Goal: Task Accomplishment & Management: Use online tool/utility

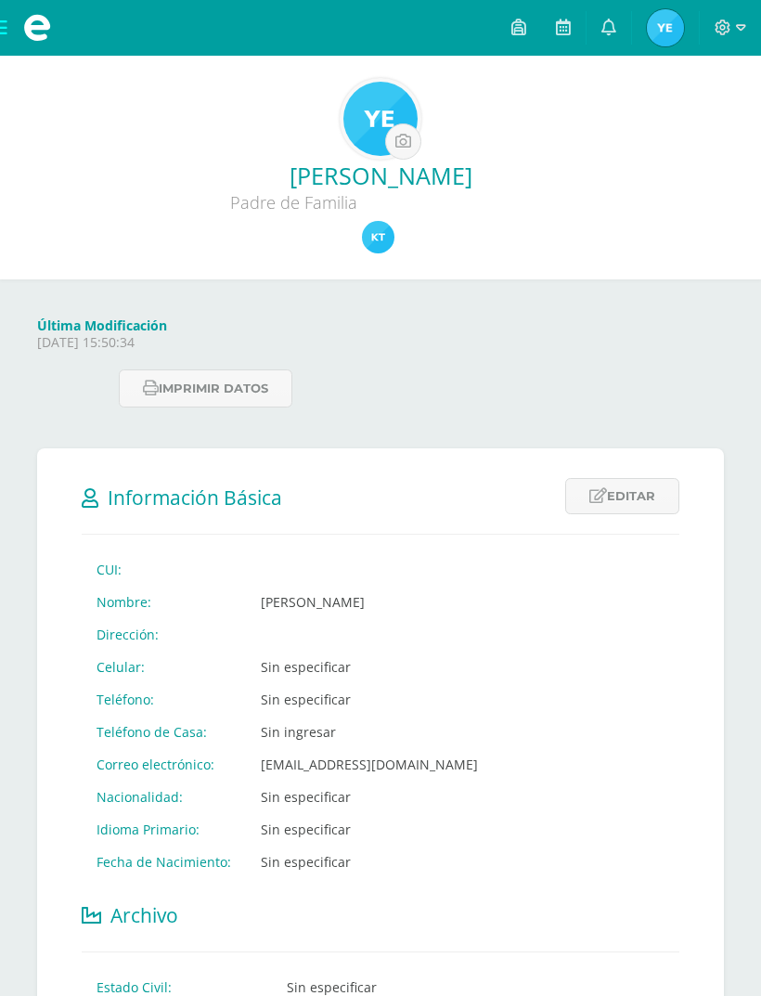
scroll to position [778, 0]
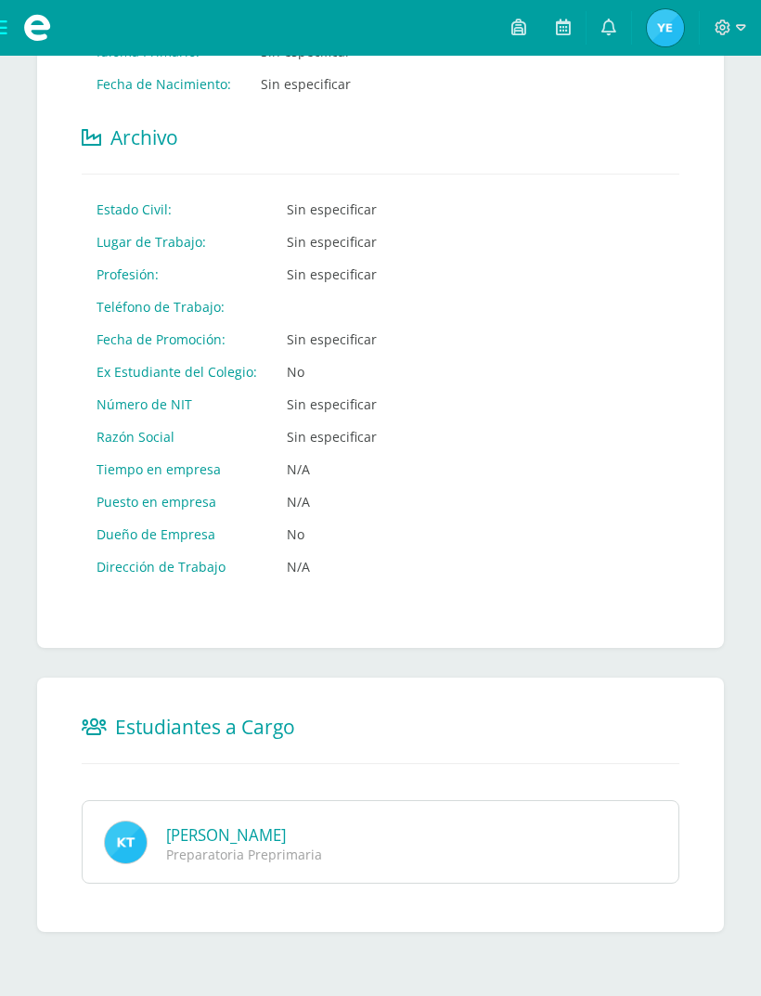
click at [535, 883] on div "Kevin Gabriel Turcios Gaitan Preparatoria Preprimaria" at bounding box center [381, 842] width 598 height 84
click at [286, 845] on link "Kevin Gabriel Turcios Gaitan" at bounding box center [226, 834] width 120 height 21
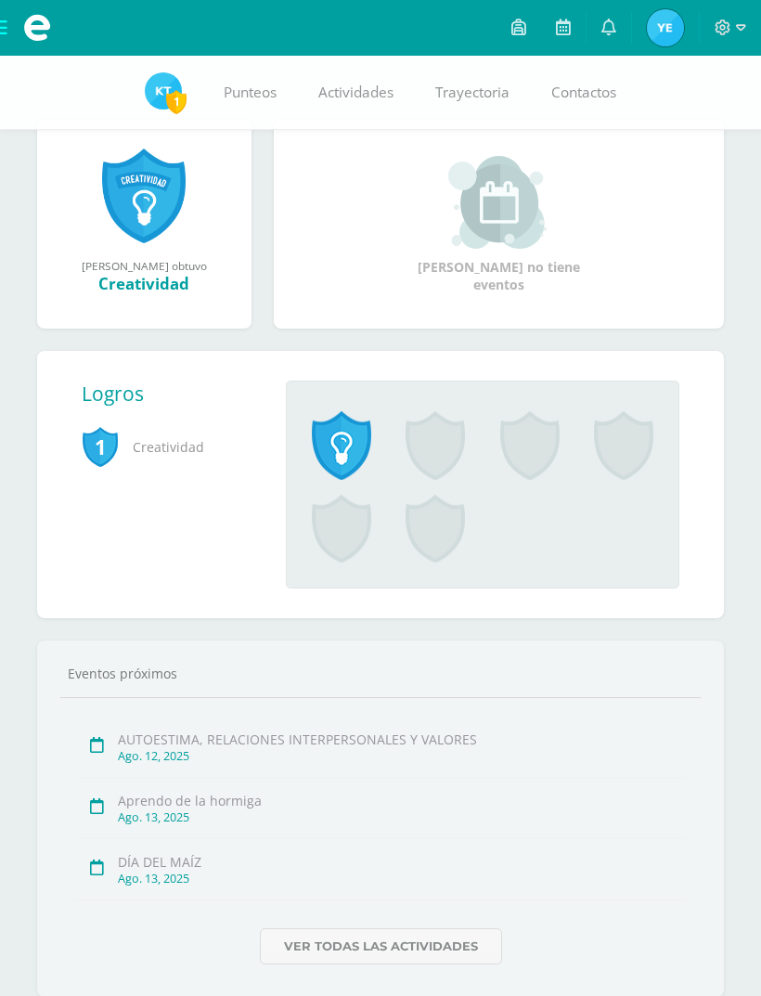
scroll to position [292, 0]
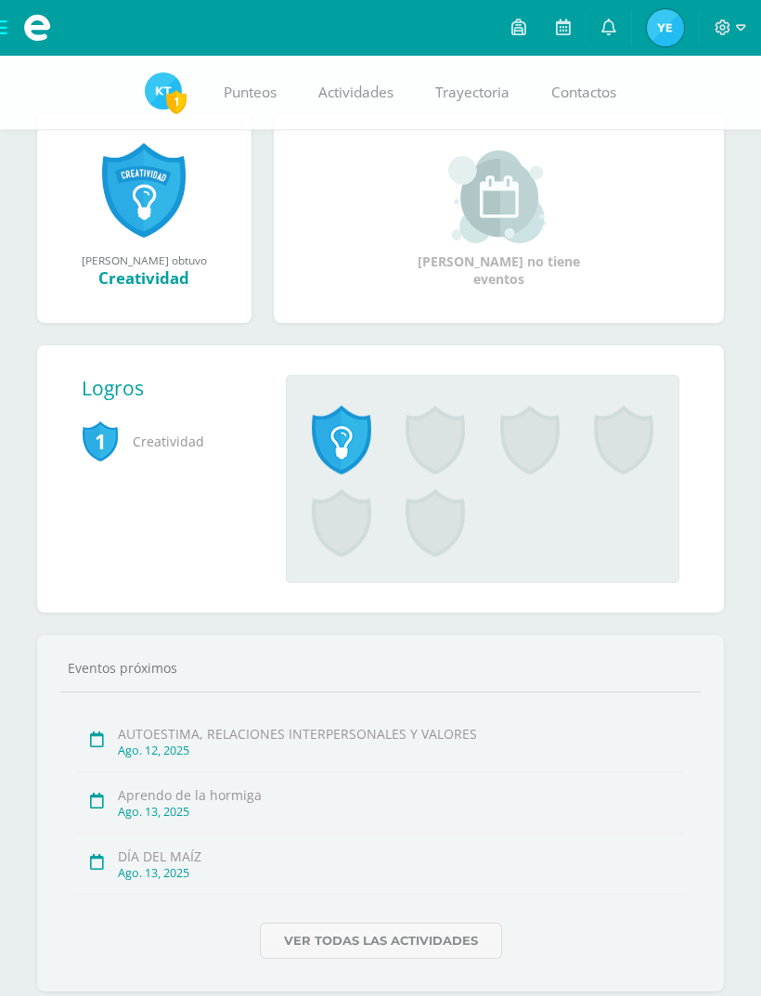
click at [157, 818] on div "Ago. 13, 2025" at bounding box center [401, 812] width 567 height 16
click at [571, 28] on icon at bounding box center [563, 27] width 15 height 17
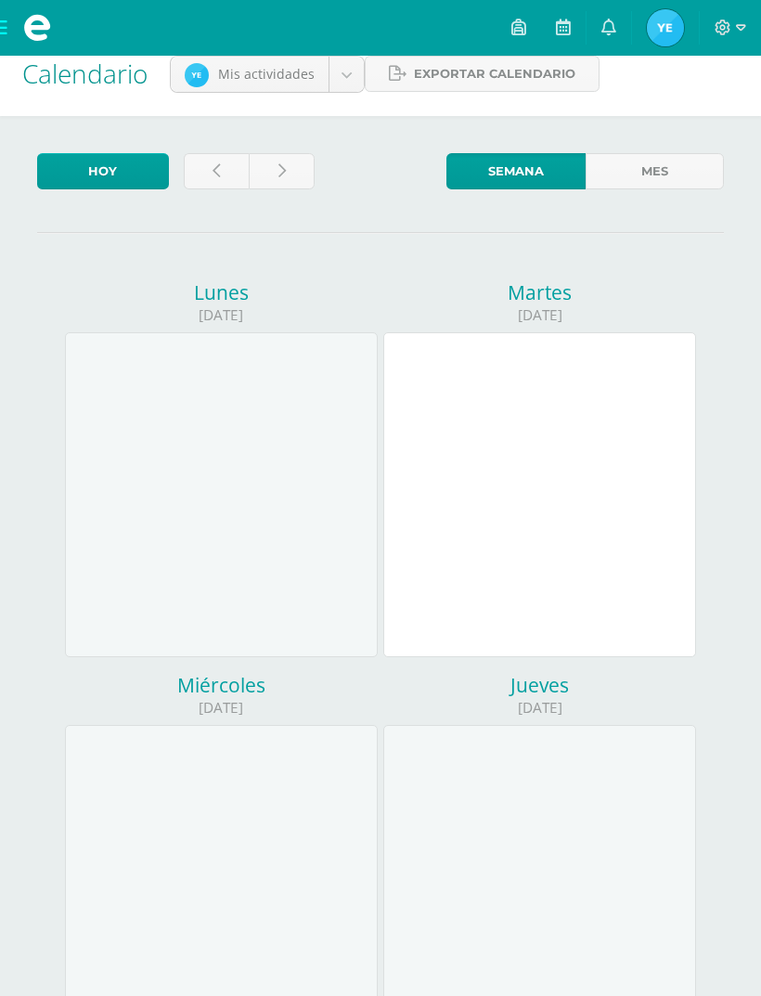
scroll to position [27, 0]
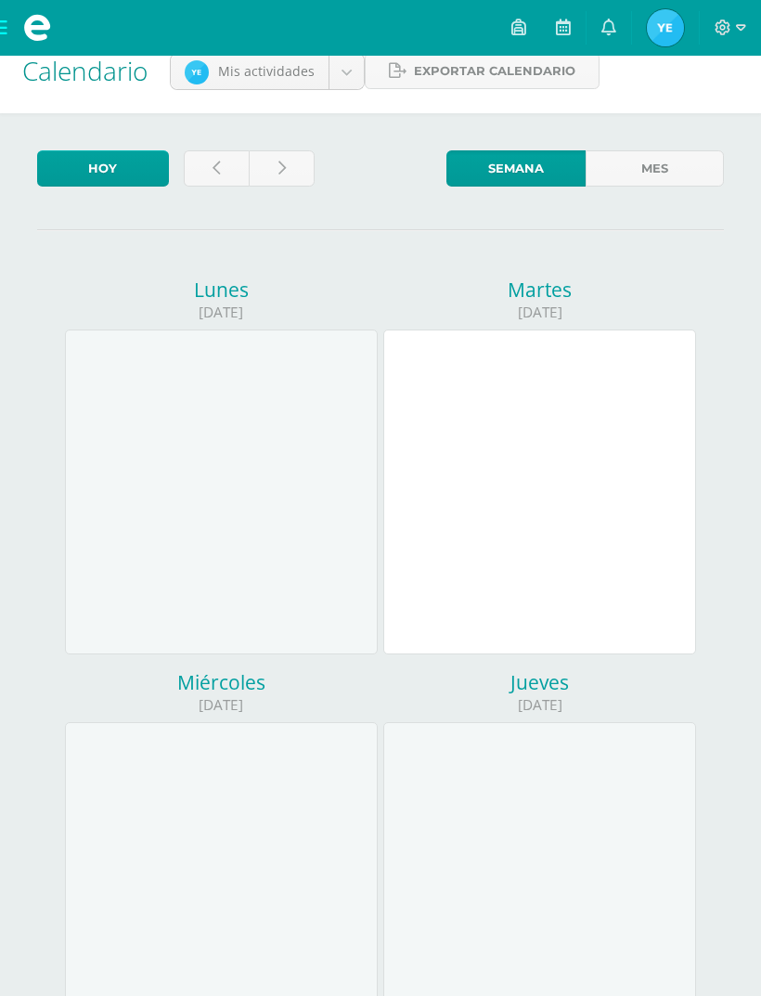
click at [225, 690] on div "Miércoles" at bounding box center [221, 682] width 313 height 26
click at [306, 58] on body "Archivos Cerrar panel Configuración Cerrar sesión Yeimi Gabriela Mi Perfil Avis…" at bounding box center [380, 942] width 761 height 1939
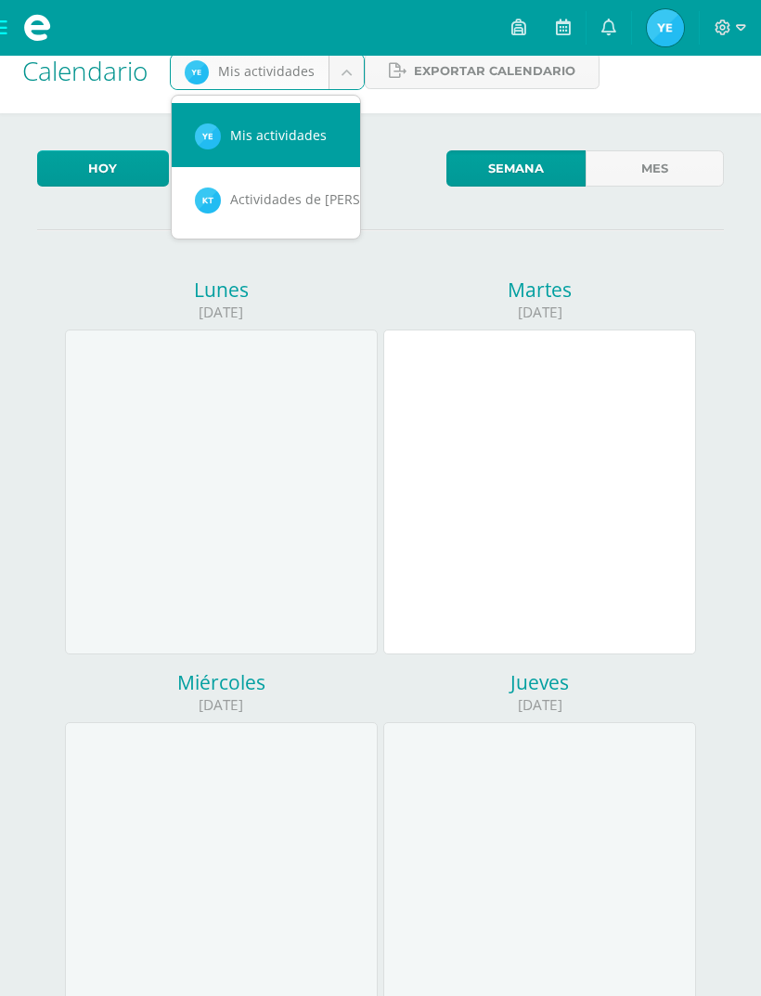
scroll to position [0, 17]
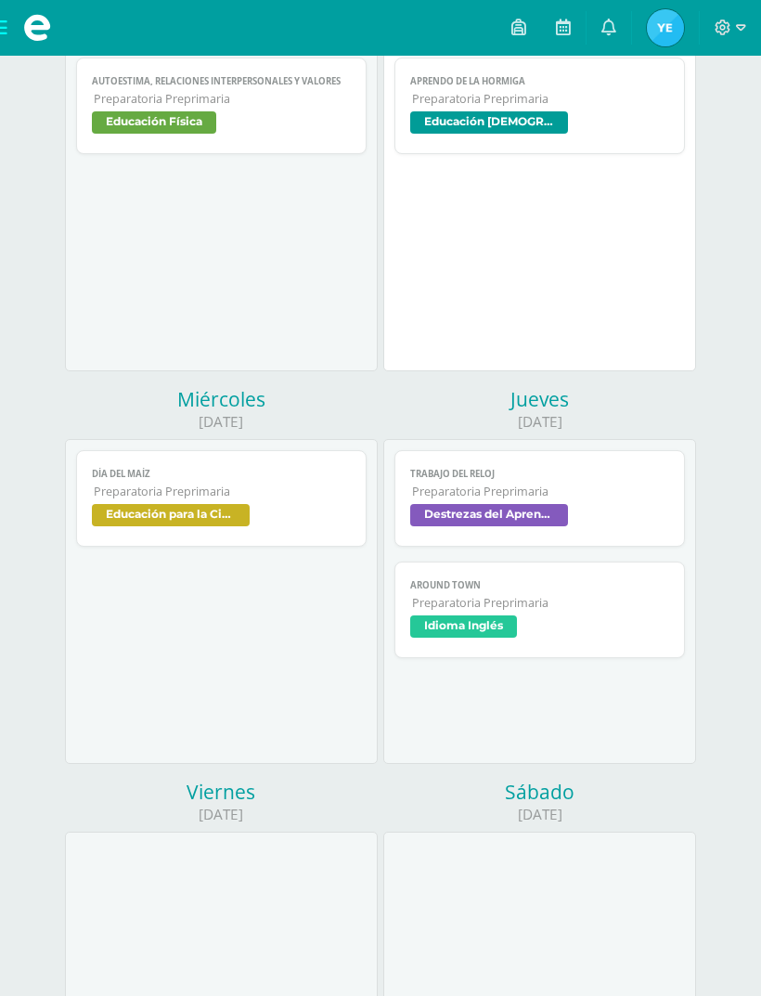
scroll to position [313, 0]
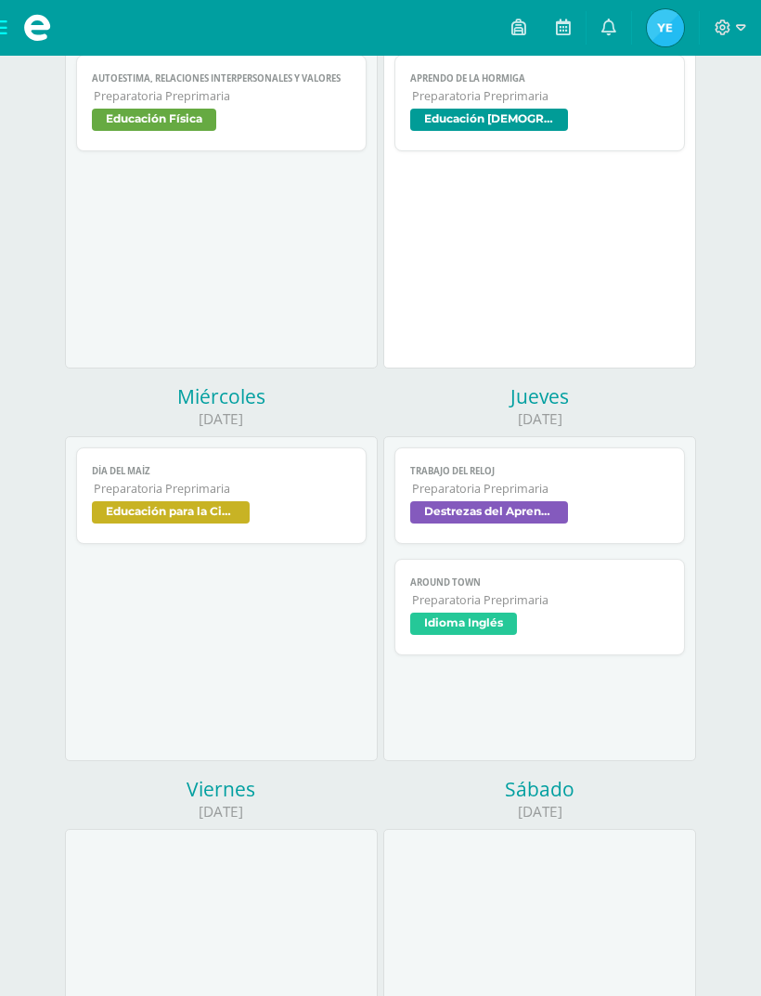
click at [555, 115] on link "Aprendo de la hormiga Preparatoria Preprimaria Educación [DEMOGRAPHIC_DATA]" at bounding box center [539, 103] width 290 height 97
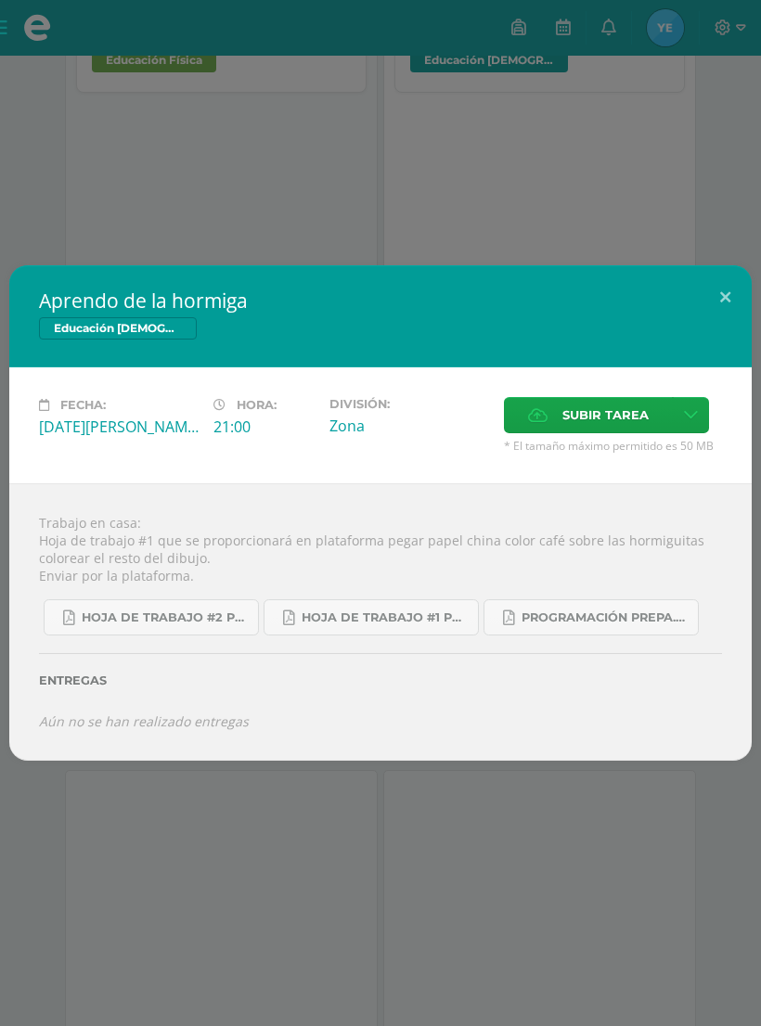
scroll to position [372, 0]
click at [659, 419] on label "Subir tarea" at bounding box center [588, 415] width 169 height 36
click at [0, 0] on input "Subir tarea" at bounding box center [0, 0] width 0 height 0
click at [647, 421] on span "Subir tarea" at bounding box center [605, 415] width 86 height 34
click at [0, 0] on input "Subir tarea" at bounding box center [0, 0] width 0 height 0
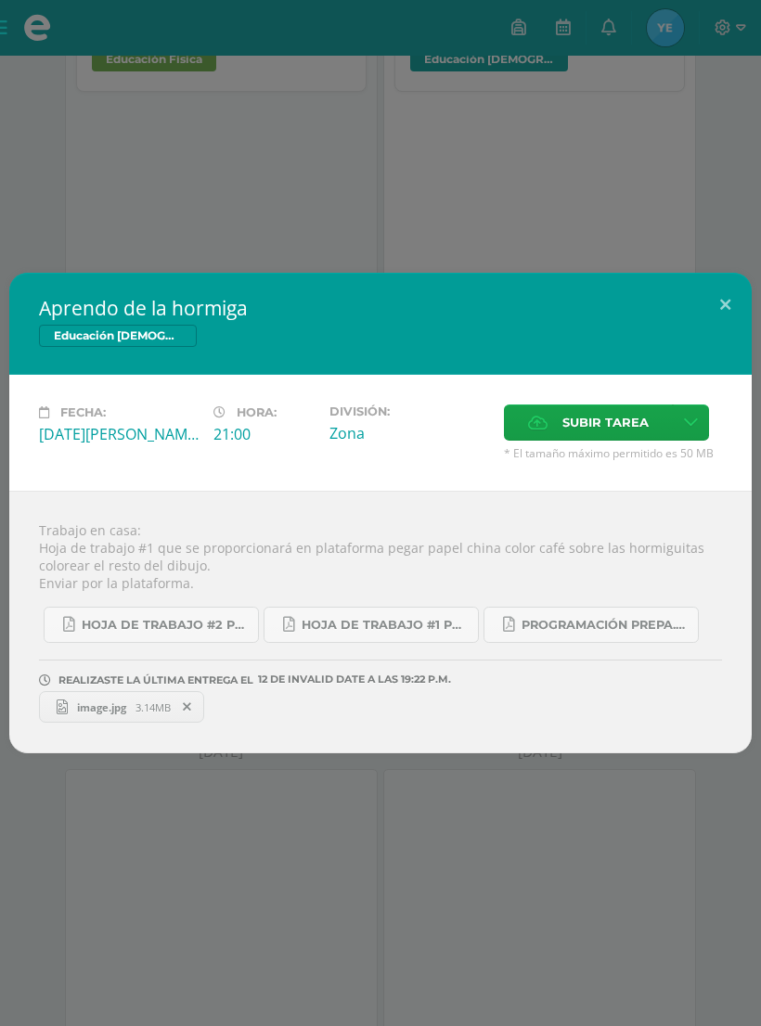
click at [663, 429] on label "Subir tarea" at bounding box center [588, 423] width 169 height 36
click at [0, 0] on input "Subir tarea" at bounding box center [0, 0] width 0 height 0
click at [612, 802] on div "Aprendo de la hormiga Educación [DEMOGRAPHIC_DATA] Fecha: [DATE][PERSON_NAME] H…" at bounding box center [380, 513] width 761 height 1026
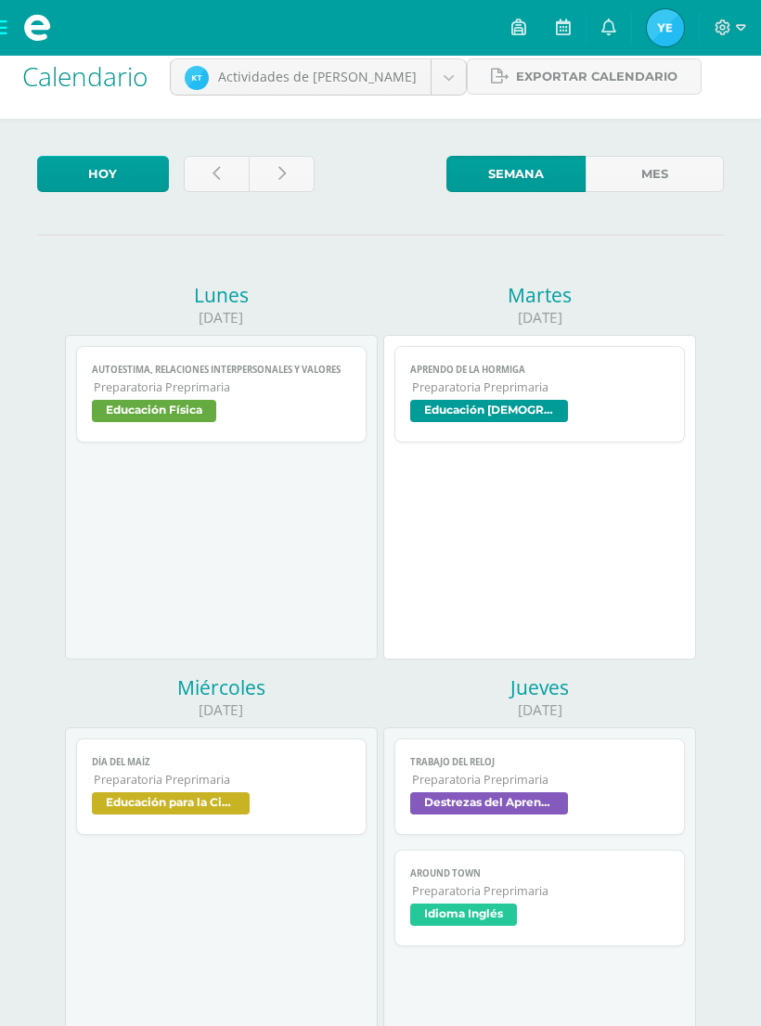
scroll to position [0, 0]
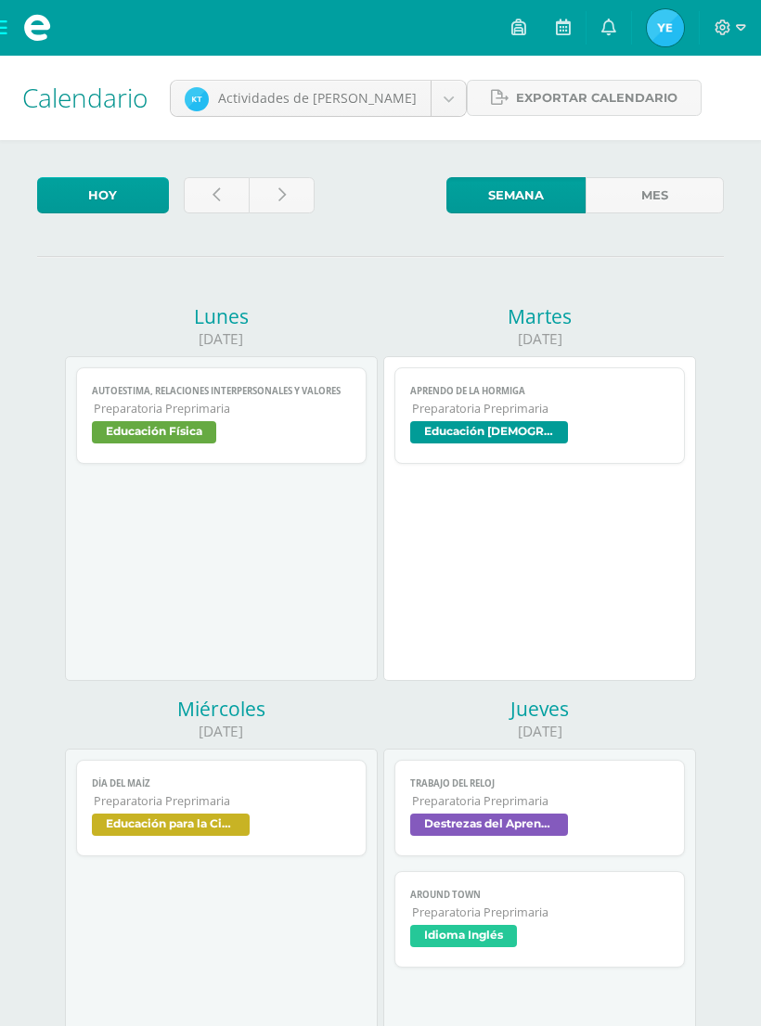
click at [535, 427] on link "Aprendo de la hormiga Preparatoria Preprimaria Educación [DEMOGRAPHIC_DATA]" at bounding box center [539, 415] width 290 height 97
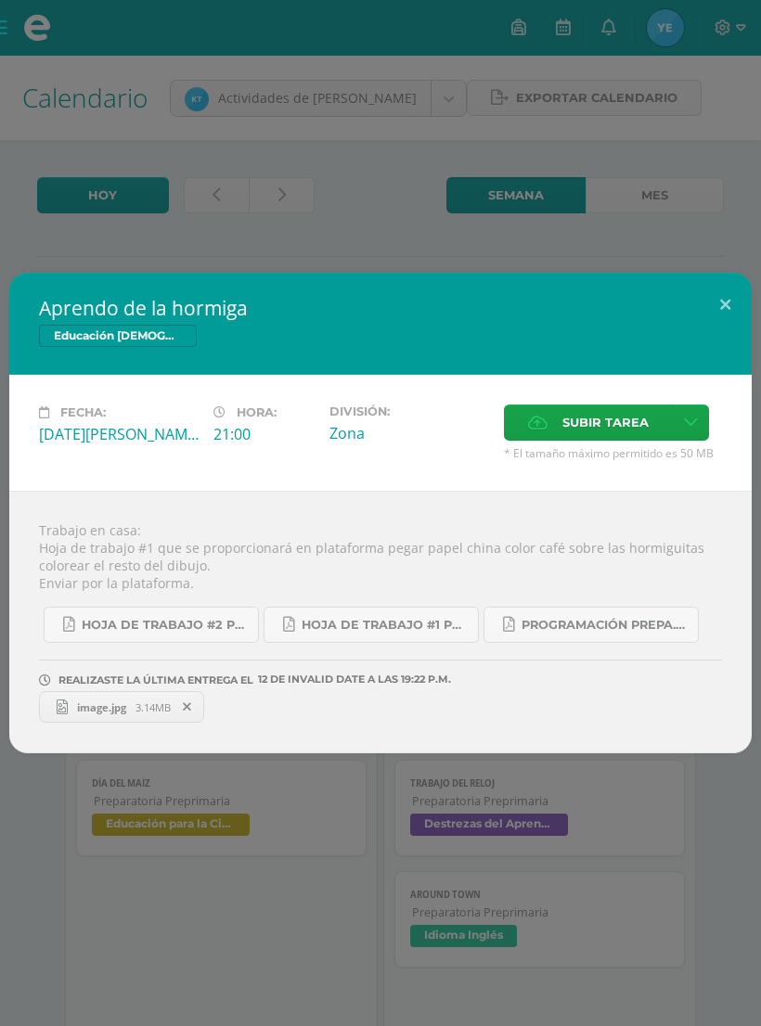
click at [672, 929] on div "Aprendo de la hormiga Educación [DEMOGRAPHIC_DATA] Fecha: [DATE][PERSON_NAME] H…" at bounding box center [380, 513] width 761 height 1026
